Goal: Information Seeking & Learning: Check status

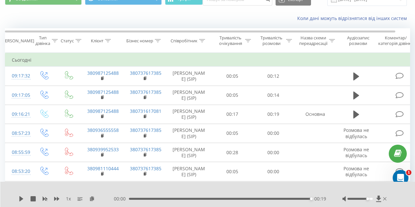
click at [246, 18] on div "Коли дані можуть відрізнятися вiд інших систем" at bounding box center [285, 18] width 259 height 7
click at [215, 17] on div "Коли дані можуть відрізнятися вiд інших систем" at bounding box center [285, 18] width 259 height 7
click at [215, 18] on div "Коли дані можуть відрізнятися вiд інших систем" at bounding box center [285, 18] width 259 height 7
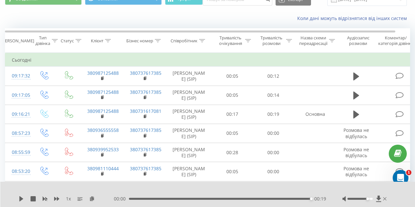
click at [215, 18] on div "Коли дані можуть відрізнятися вiд інших систем" at bounding box center [285, 18] width 259 height 7
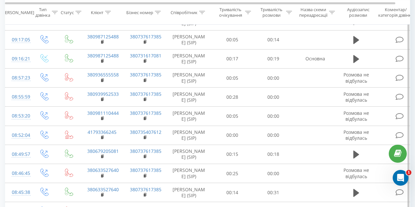
scroll to position [201, 0]
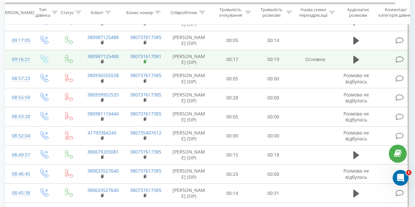
click at [144, 63] on rect at bounding box center [145, 61] width 2 height 3
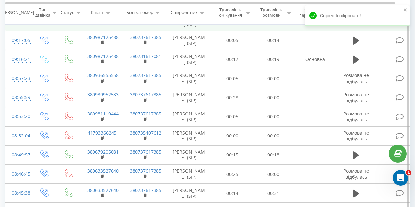
click at [102, 26] on icon at bounding box center [103, 23] width 4 height 5
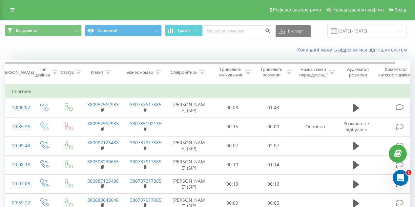
click at [250, 49] on div "Коли дані можуть відрізнятися вiд інших систем" at bounding box center [285, 50] width 259 height 7
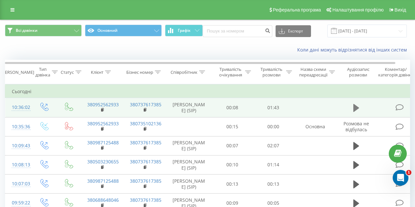
click at [355, 110] on icon at bounding box center [356, 108] width 6 height 8
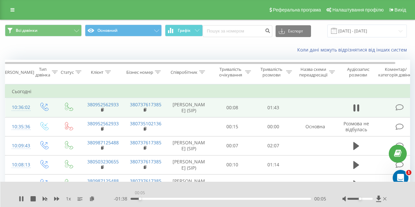
click at [140, 199] on div "00:05" at bounding box center [220, 199] width 180 height 2
click at [149, 199] on div "00:11" at bounding box center [220, 199] width 180 height 2
click at [145, 198] on div "00:08" at bounding box center [220, 199] width 180 height 2
click at [19, 199] on icon at bounding box center [19, 198] width 1 height 5
click at [102, 111] on rect at bounding box center [102, 110] width 2 height 3
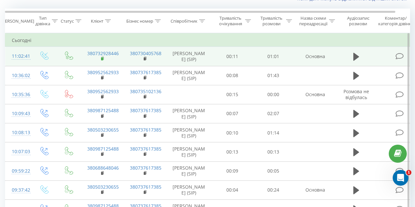
click at [102, 60] on rect at bounding box center [102, 58] width 2 height 3
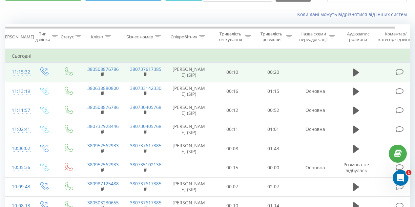
scroll to position [36, 0]
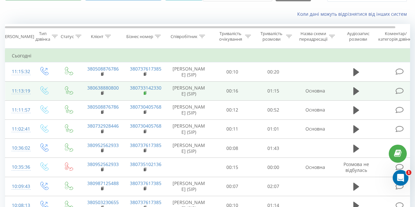
click at [145, 95] on rect at bounding box center [145, 93] width 2 height 3
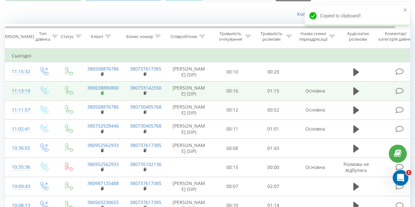
click at [103, 94] on icon at bounding box center [102, 92] width 2 height 3
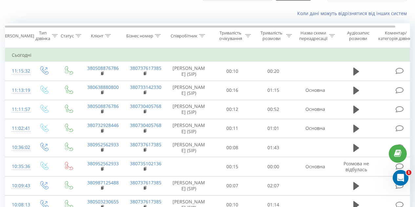
scroll to position [37, 0]
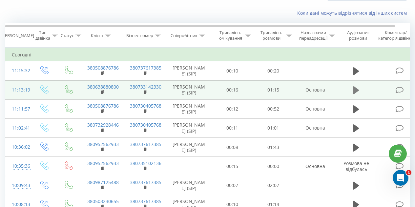
click at [353, 94] on icon at bounding box center [356, 90] width 6 height 8
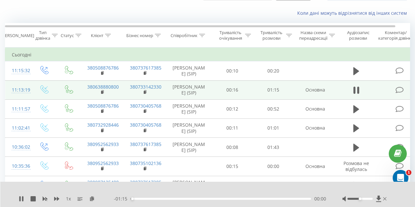
click at [161, 199] on div "00:00" at bounding box center [220, 199] width 180 height 2
click at [179, 198] on div "00:16" at bounding box center [220, 199] width 180 height 2
click at [190, 198] on div "00:25" at bounding box center [220, 199] width 180 height 2
click at [22, 200] on icon at bounding box center [22, 198] width 1 height 5
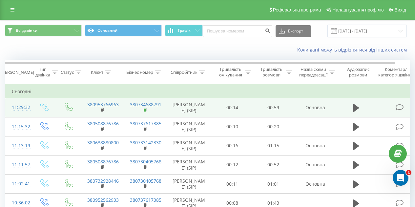
click at [144, 111] on rect at bounding box center [145, 110] width 2 height 3
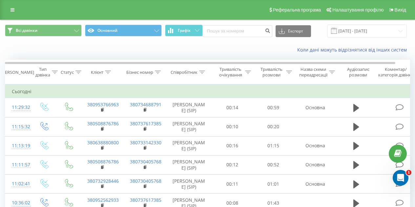
click at [233, 38] on div "Всі дзвінки Основний Графік Експорт .csv .xls .xlsx 01.09.2025 - 30.09.2025" at bounding box center [207, 31] width 414 height 22
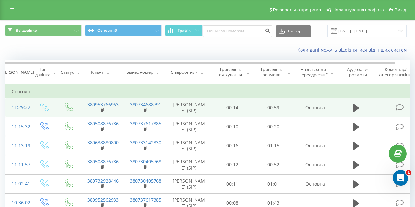
click at [101, 112] on td "380953766963" at bounding box center [102, 107] width 43 height 19
click at [103, 112] on icon at bounding box center [103, 110] width 4 height 5
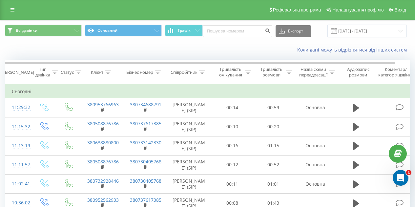
click at [242, 54] on div "Коли дані можуть відрізнятися вiд інших систем" at bounding box center [207, 50] width 414 height 16
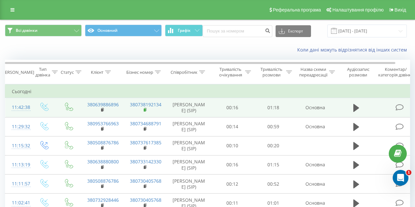
click at [145, 111] on rect at bounding box center [145, 110] width 2 height 3
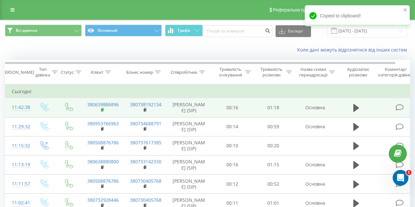
click at [103, 111] on rect at bounding box center [102, 110] width 2 height 3
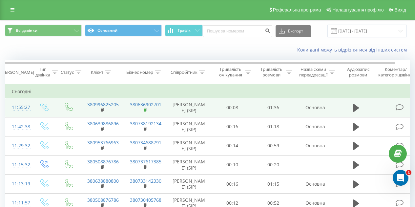
click at [146, 111] on icon at bounding box center [145, 109] width 2 height 3
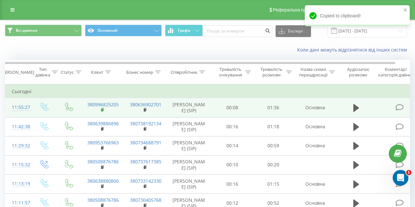
click at [102, 111] on rect at bounding box center [102, 110] width 2 height 3
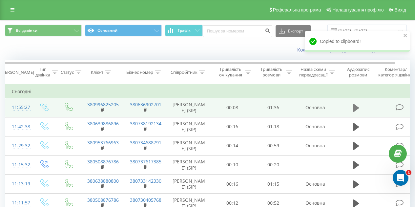
click at [357, 111] on icon at bounding box center [356, 108] width 6 height 8
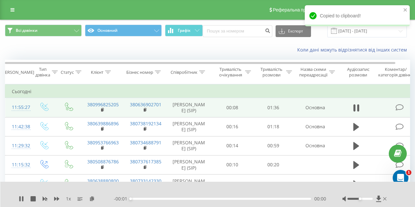
click at [147, 199] on div "00:00" at bounding box center [220, 199] width 180 height 2
click at [150, 198] on div "00:01" at bounding box center [220, 199] width 180 height 2
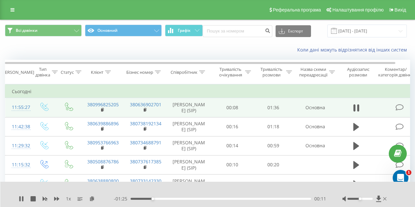
click at [160, 199] on div "00:11" at bounding box center [220, 199] width 180 height 2
click at [168, 200] on div "- 01:20 00:16 00:16" at bounding box center [220, 198] width 212 height 7
click at [173, 198] on div "00:17" at bounding box center [220, 199] width 180 height 2
click at [186, 200] on div "- 01:11 00:24 00:24" at bounding box center [220, 198] width 212 height 7
click at [190, 198] on div "00:32" at bounding box center [220, 199] width 180 height 2
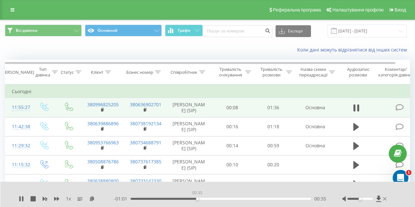
click at [197, 198] on div "00:35" at bounding box center [220, 199] width 180 height 2
click at [20, 199] on icon at bounding box center [19, 198] width 1 height 5
click at [230, 54] on div "Коли дані можуть відрізнятися вiд інших систем" at bounding box center [207, 50] width 414 height 16
